Goal: Obtain resource: Download file/media

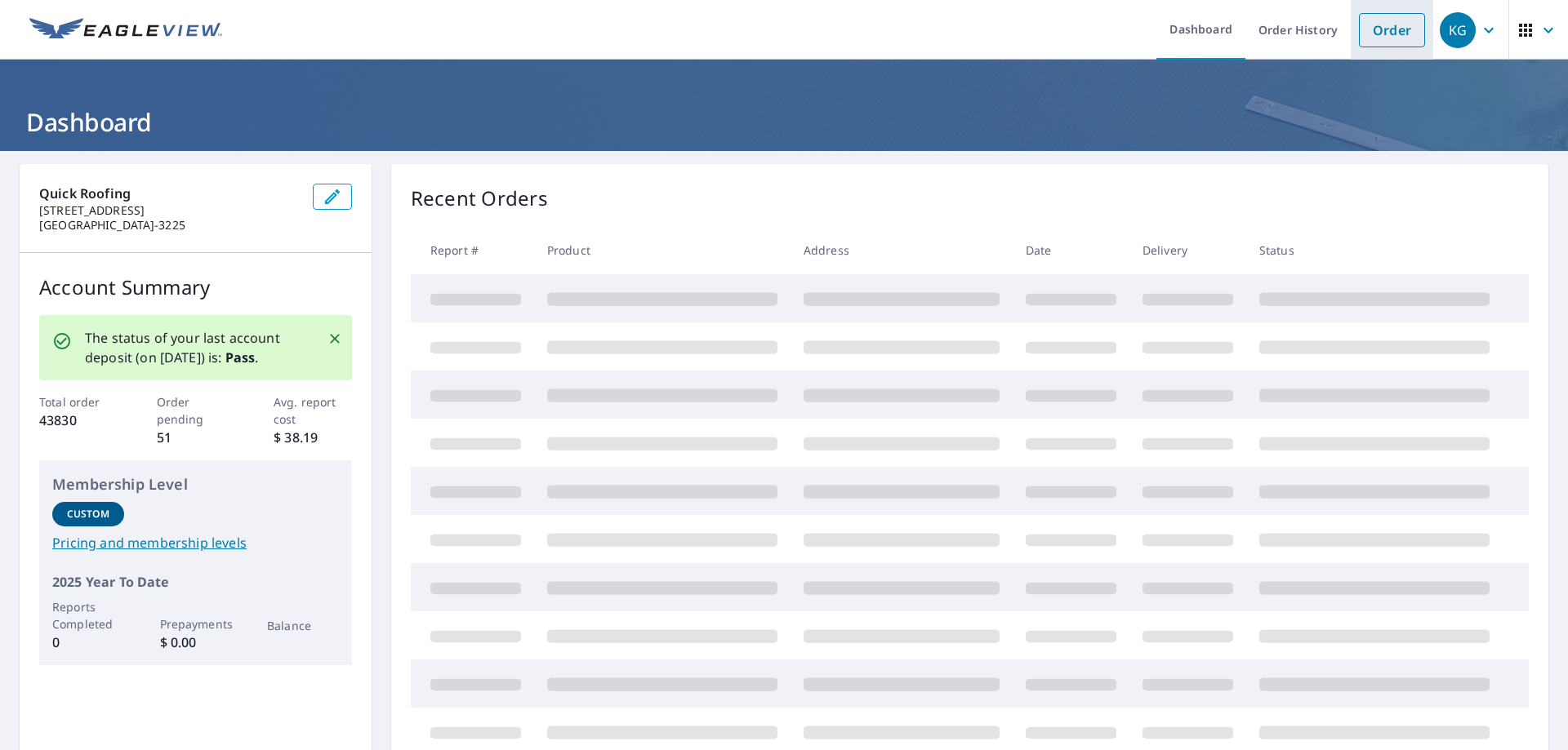
click at [1376, 37] on link "Order" at bounding box center [1392, 30] width 66 height 34
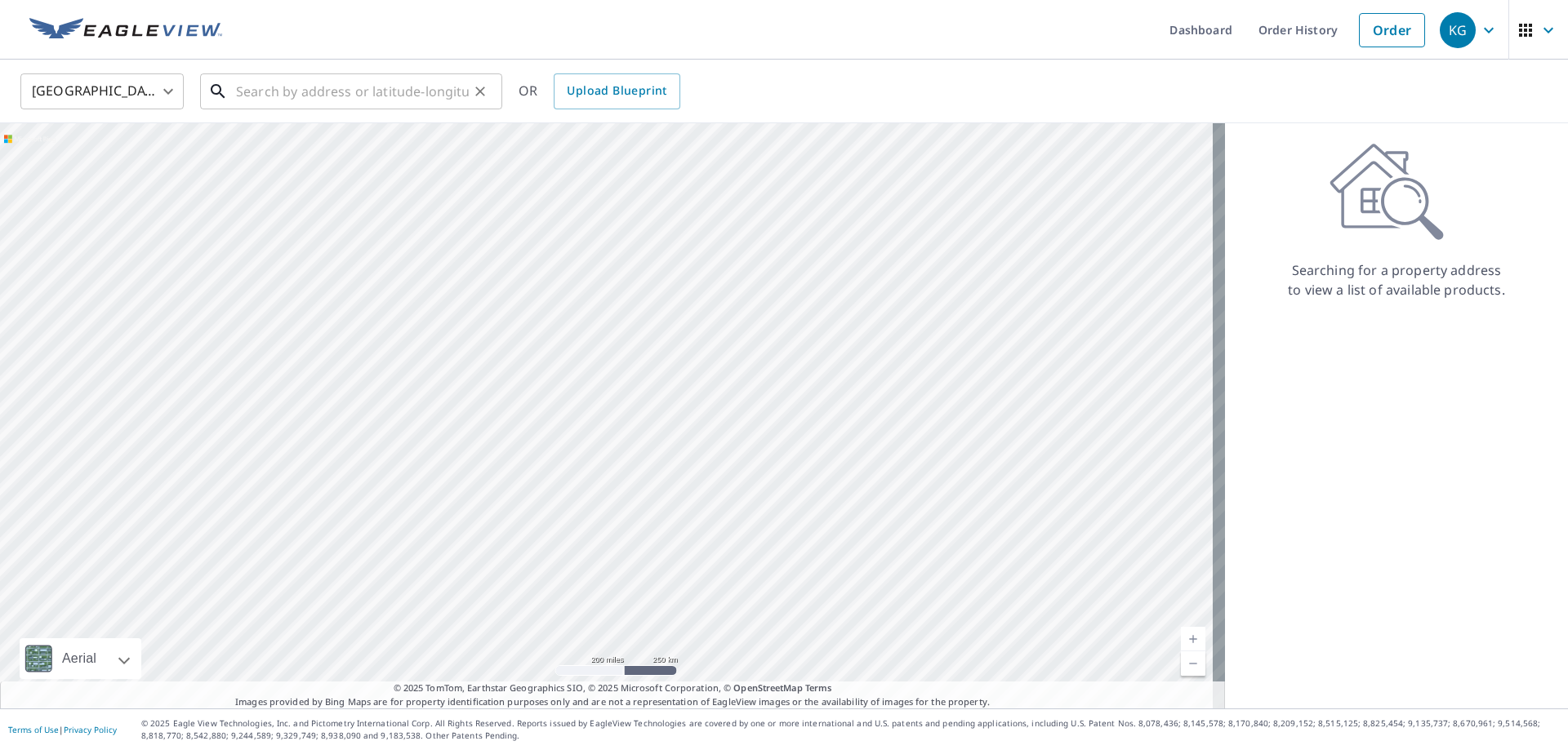
click at [311, 96] on input "text" at bounding box center [352, 92] width 233 height 45
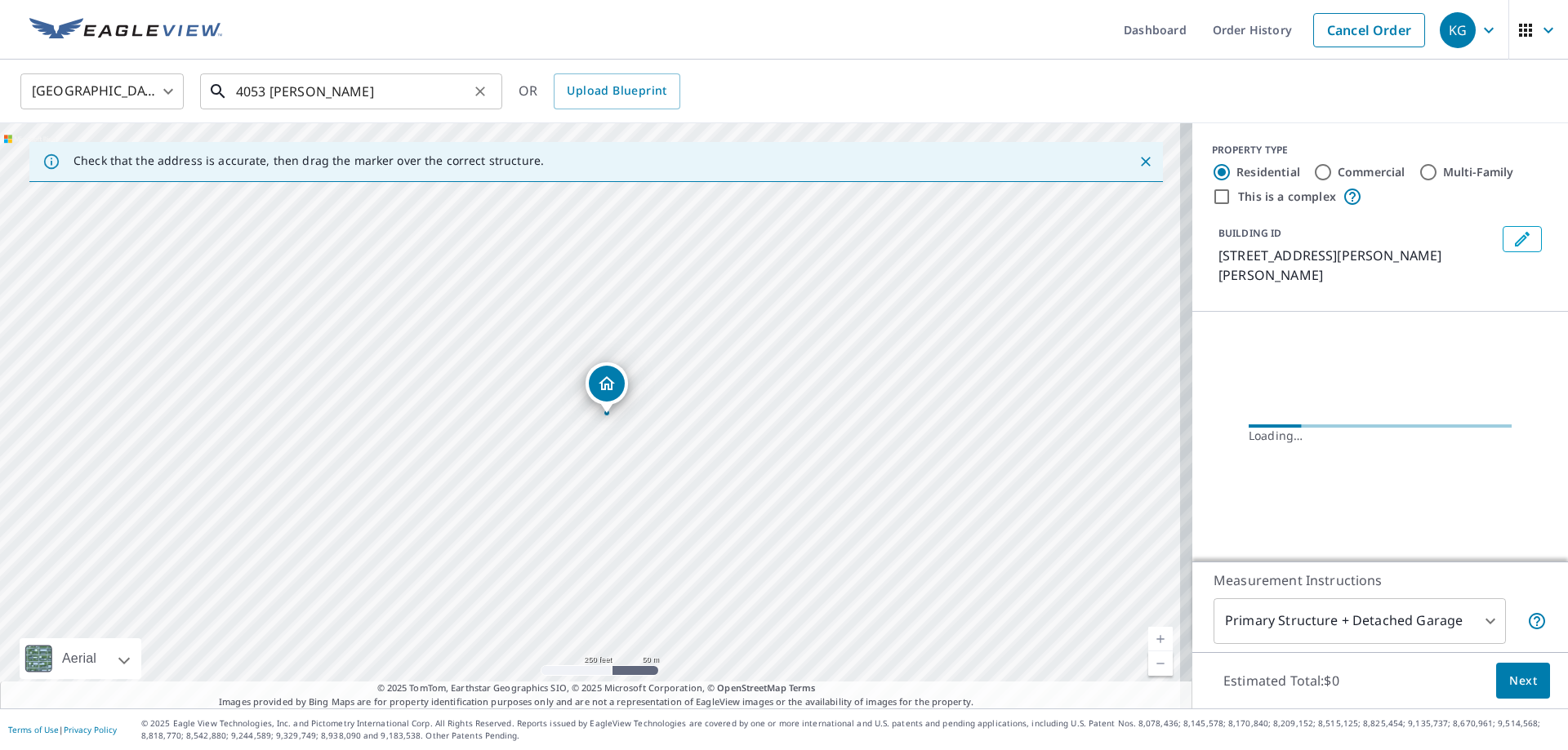
click at [339, 88] on input "4053 [PERSON_NAME]" at bounding box center [352, 92] width 233 height 45
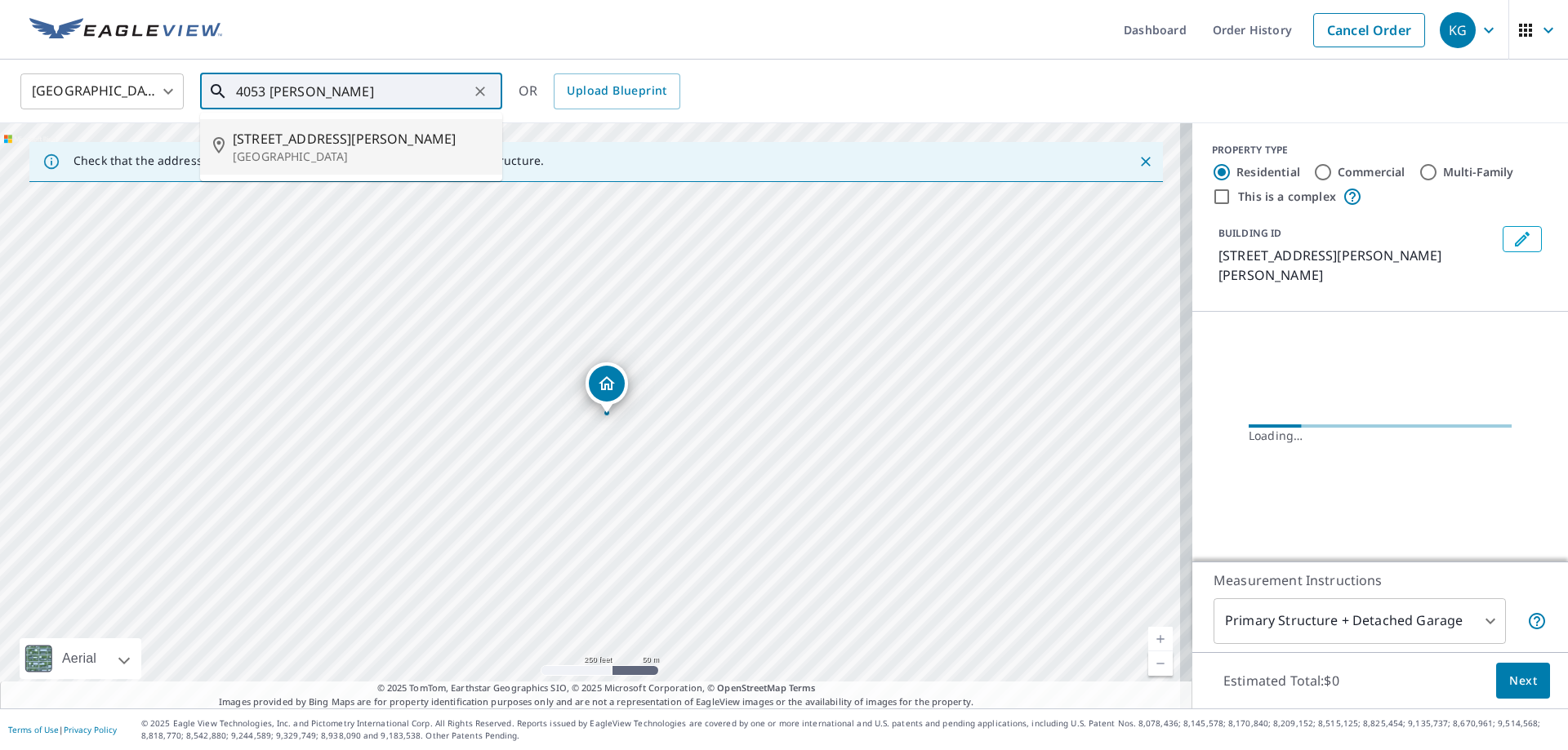
click at [334, 153] on p "[GEOGRAPHIC_DATA]" at bounding box center [361, 156] width 257 height 17
type input "[STREET_ADDRESS][PERSON_NAME]"
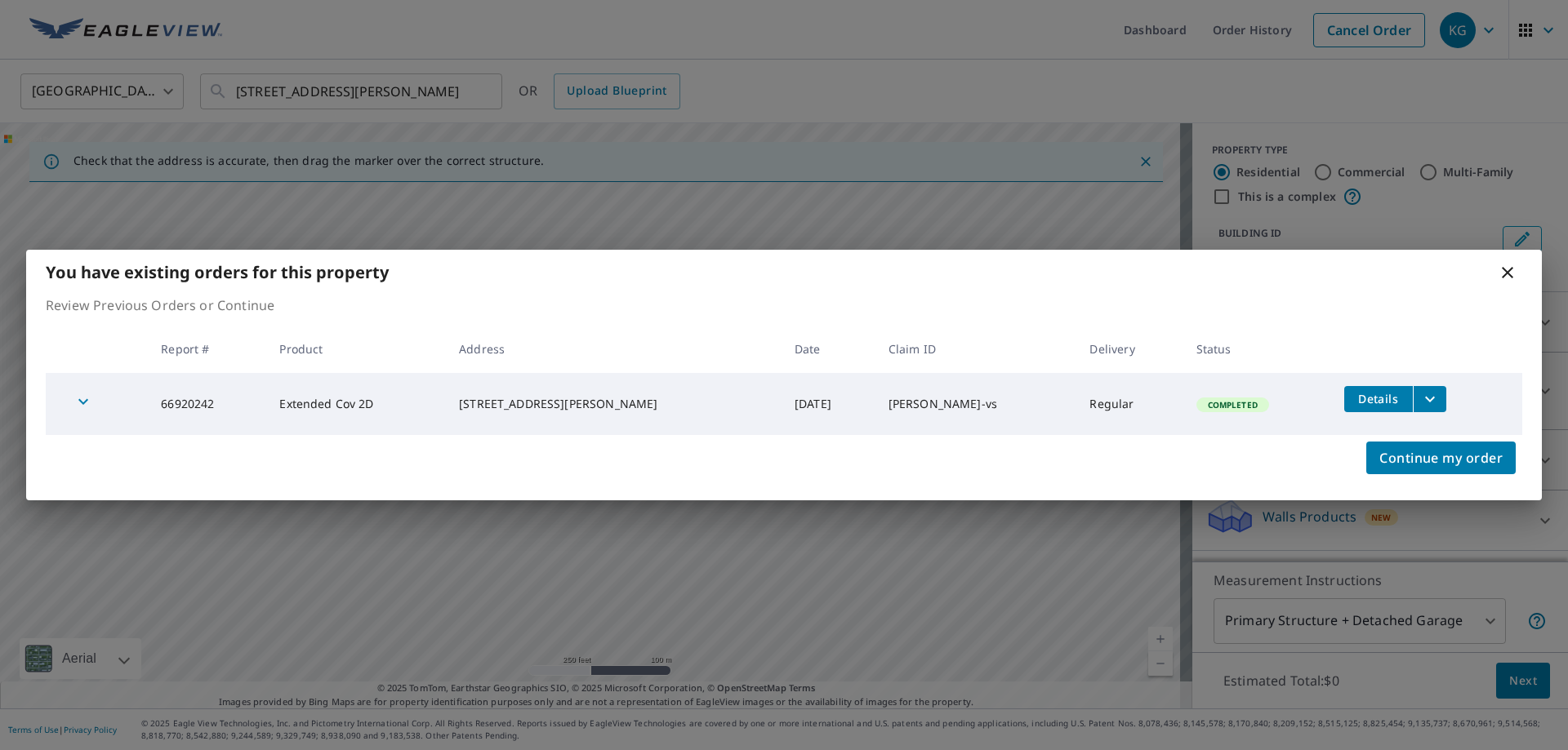
click at [1420, 400] on icon "filesDropdownBtn-66920242" at bounding box center [1429, 399] width 19 height 19
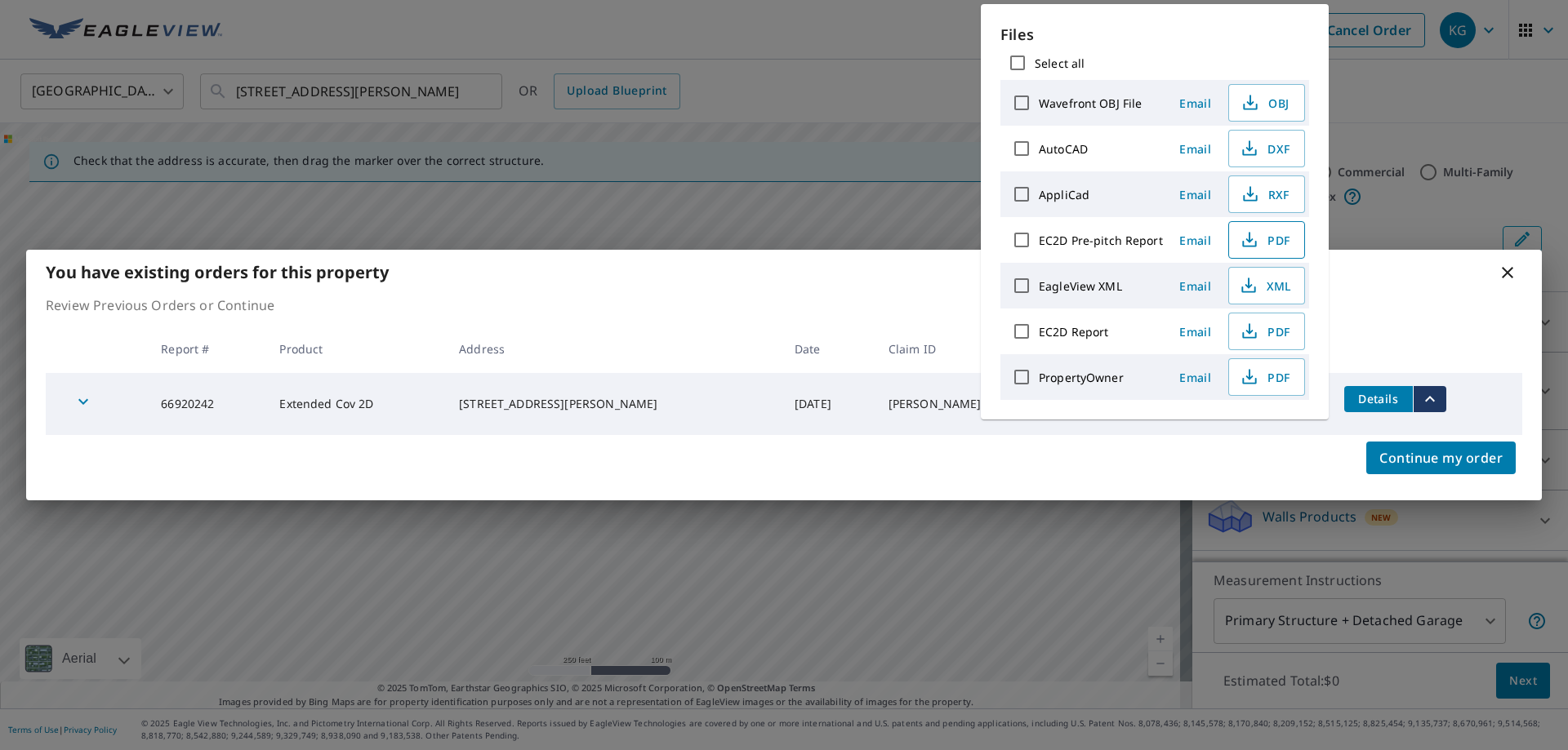
click at [1276, 236] on span "PDF" at bounding box center [1265, 240] width 52 height 19
click at [1255, 333] on icon "button" at bounding box center [1250, 331] width 19 height 19
click at [1496, 276] on div "You have existing orders for this property" at bounding box center [784, 271] width 1516 height 44
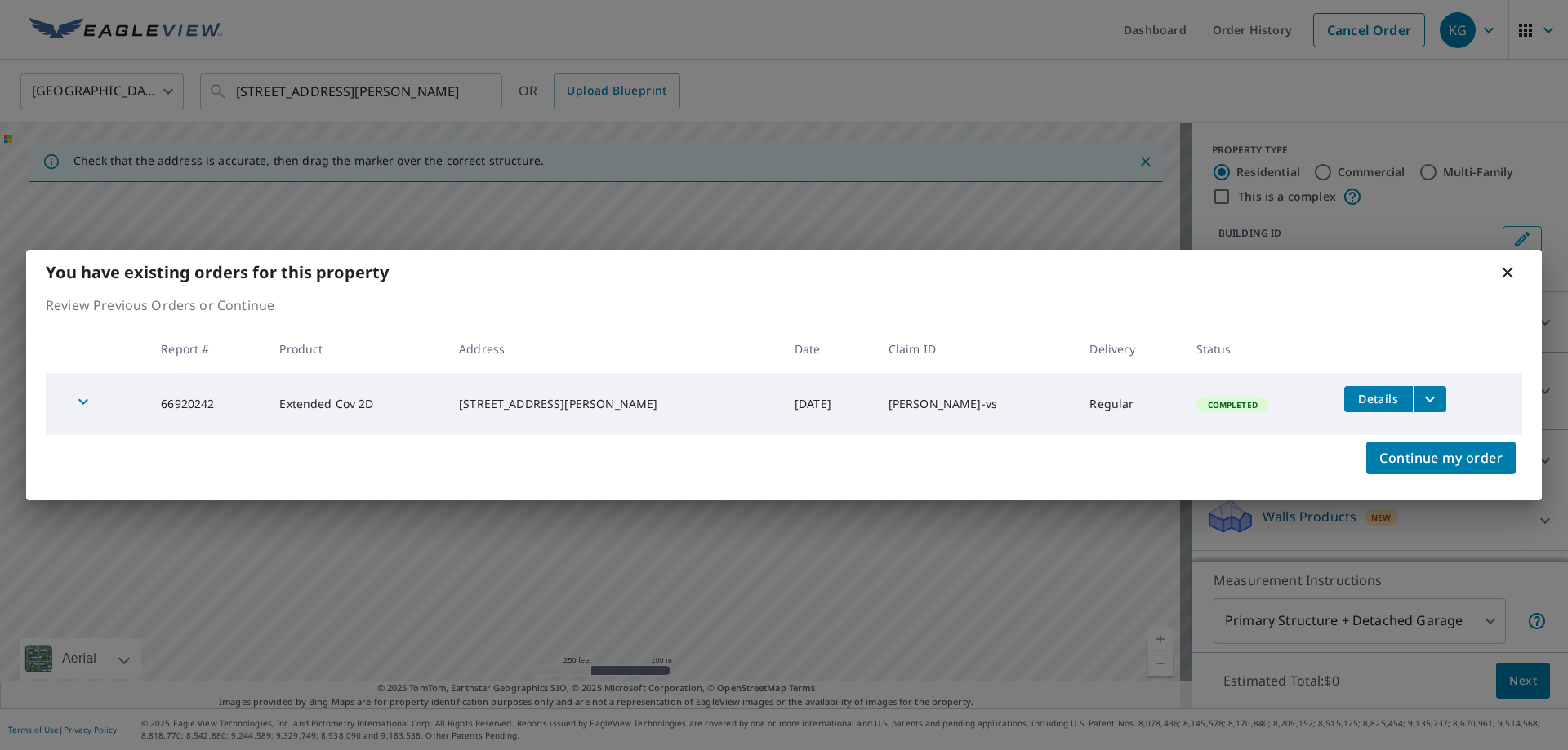
drag, startPoint x: 1502, startPoint y: 270, endPoint x: 1496, endPoint y: 223, distance: 47.4
click at [1503, 270] on icon at bounding box center [1507, 272] width 19 height 19
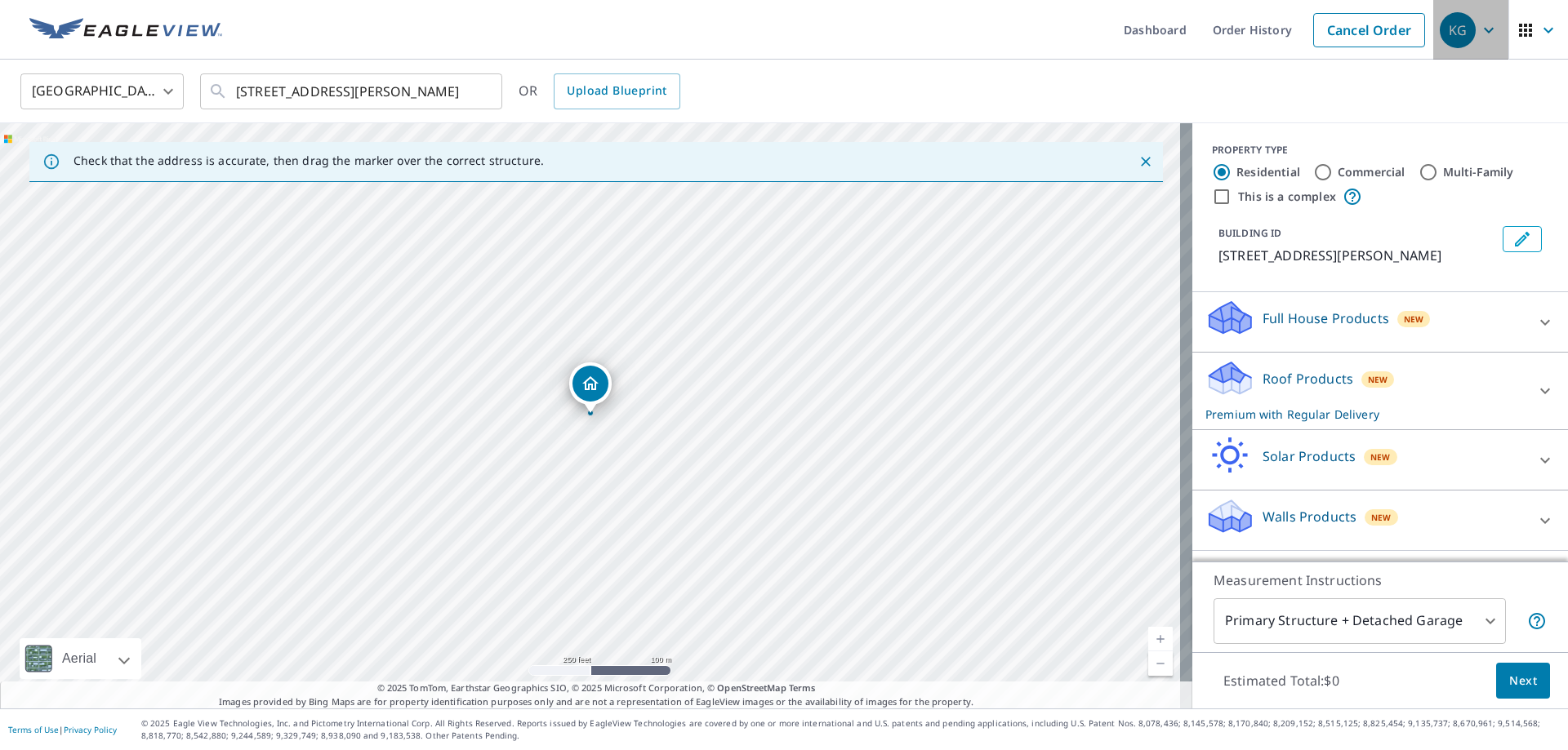
click at [1479, 31] on icon "button" at bounding box center [1489, 30] width 19 height 19
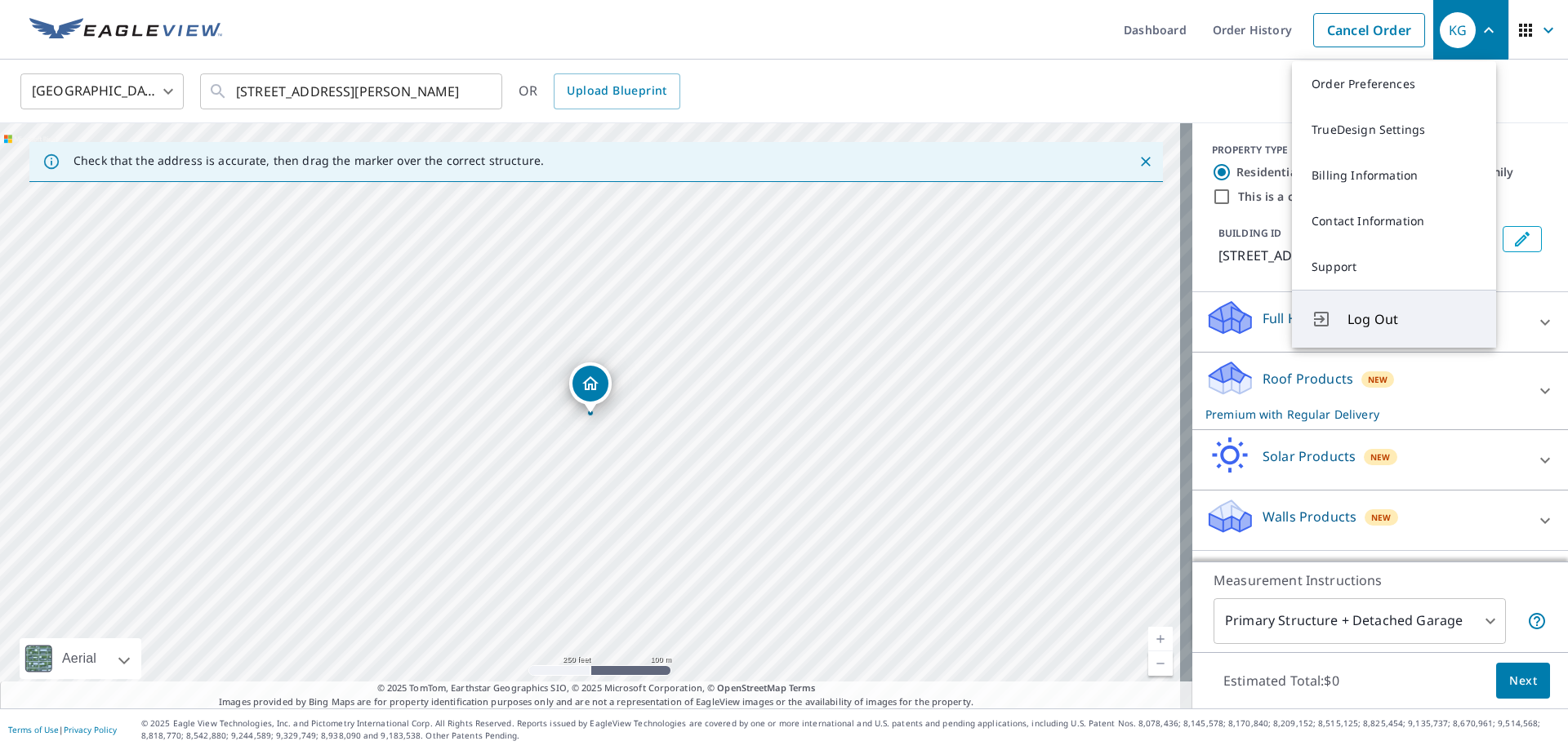
drag, startPoint x: 1361, startPoint y: 314, endPoint x: 1335, endPoint y: 306, distance: 27.2
click at [1362, 314] on span "Log Out" at bounding box center [1412, 319] width 129 height 19
